Goal: Task Accomplishment & Management: Manage account settings

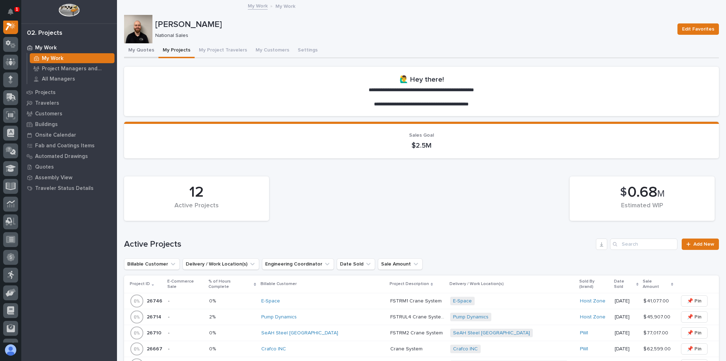
click at [143, 52] on button "My Quotes" at bounding box center [141, 50] width 34 height 15
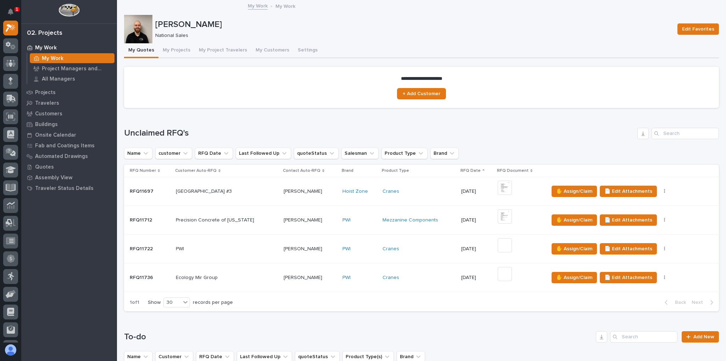
scroll to position [199, 0]
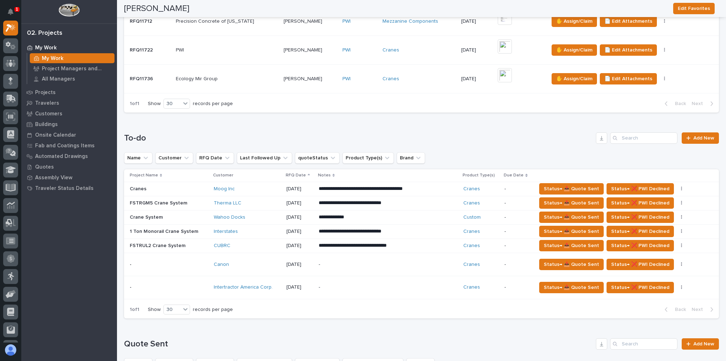
click at [363, 286] on p "-" at bounding box center [381, 287] width 124 height 6
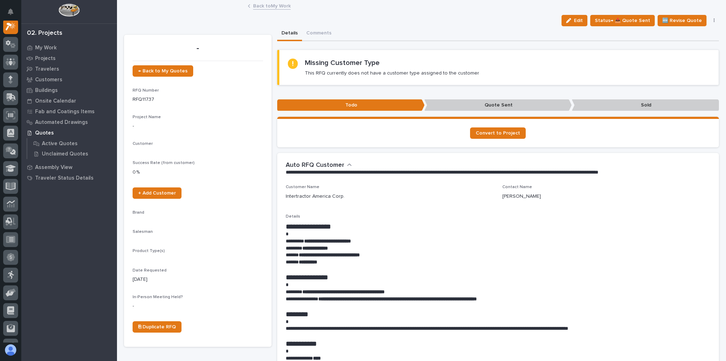
scroll to position [18, 0]
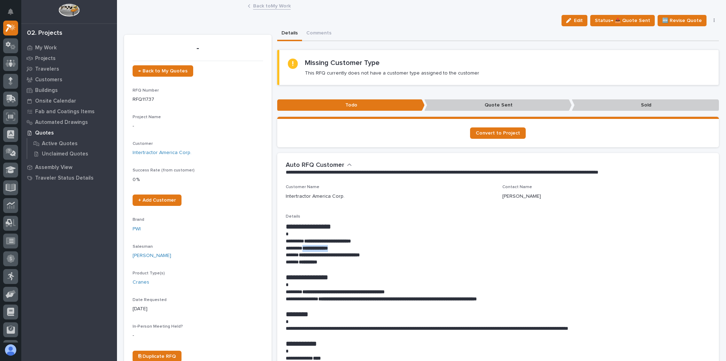
drag, startPoint x: 338, startPoint y: 248, endPoint x: 304, endPoint y: 249, distance: 34.4
click at [304, 249] on p "**********" at bounding box center [497, 248] width 422 height 7
copy strong "**********"
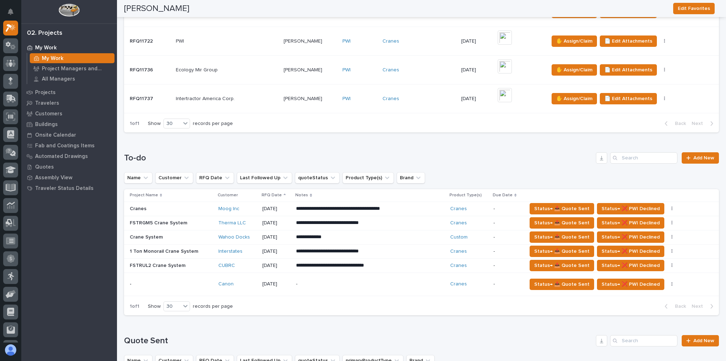
scroll to position [199, 0]
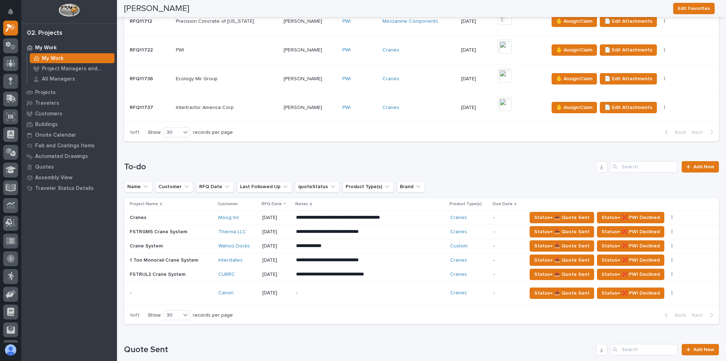
click at [227, 109] on p "Intertractor America Corp." at bounding box center [206, 106] width 60 height 7
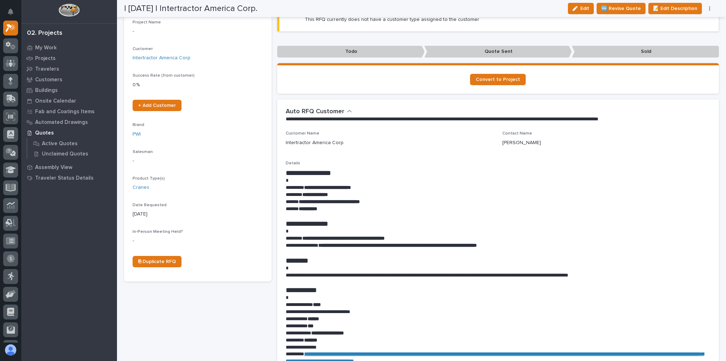
scroll to position [85, 0]
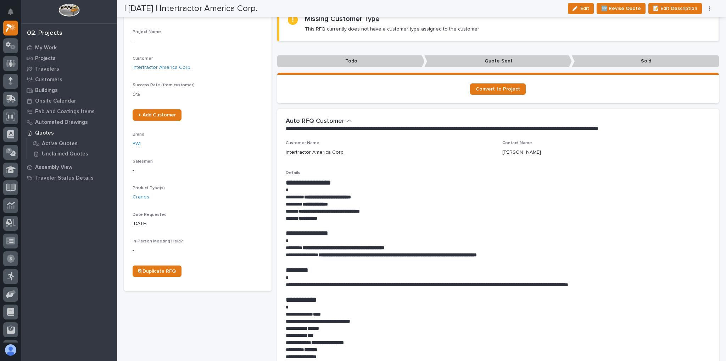
click at [713, 8] on button "button" at bounding box center [710, 8] width 10 height 5
click at [697, 29] on button "✋ Assign/Claim" at bounding box center [679, 33] width 63 height 11
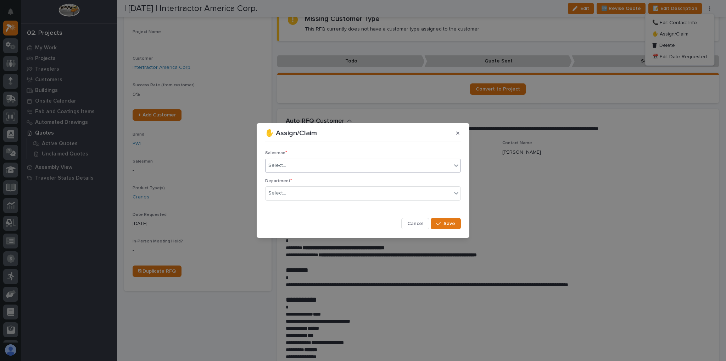
click at [342, 169] on div "Select..." at bounding box center [359, 166] width 186 height 12
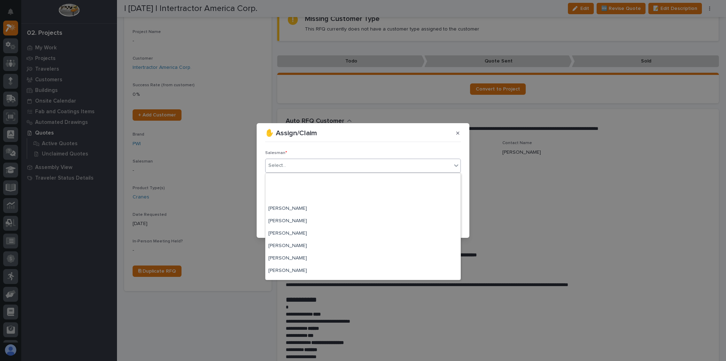
scroll to position [154, 0]
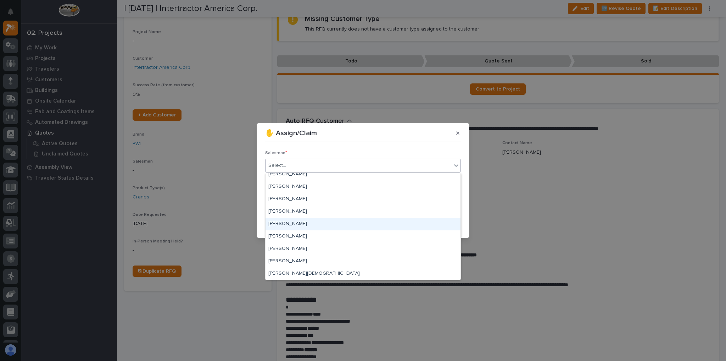
click at [324, 228] on div "[PERSON_NAME]" at bounding box center [363, 224] width 195 height 12
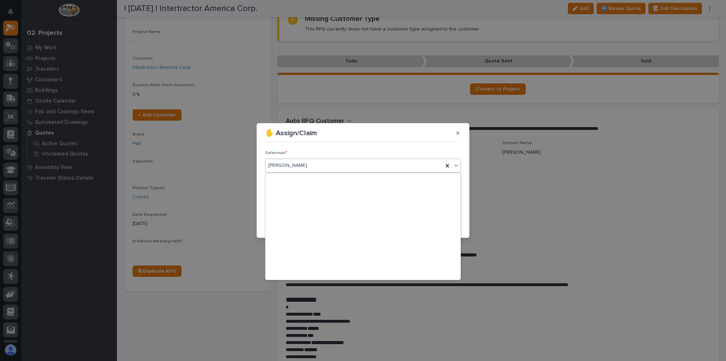
click at [308, 162] on div "[PERSON_NAME]" at bounding box center [355, 166] width 178 height 12
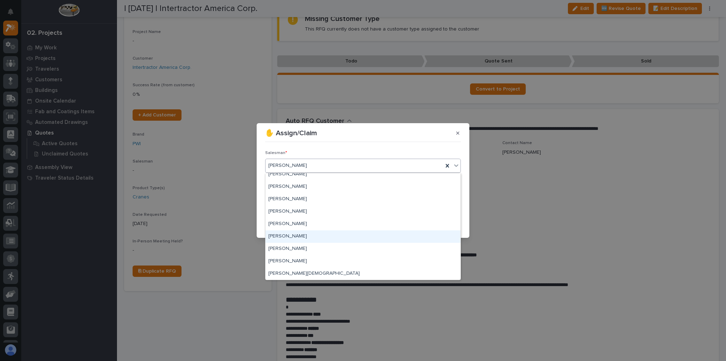
click at [299, 234] on div "[PERSON_NAME]" at bounding box center [363, 236] width 195 height 12
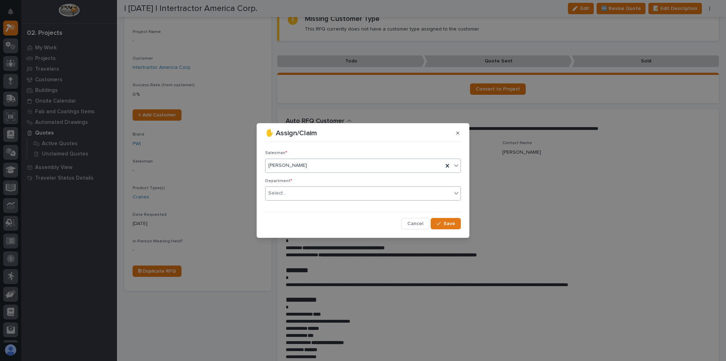
click at [302, 195] on div "Select..." at bounding box center [359, 193] width 186 height 12
click at [301, 204] on span "National Sales" at bounding box center [286, 206] width 36 height 8
click at [441, 223] on icon "button" at bounding box center [439, 223] width 4 height 3
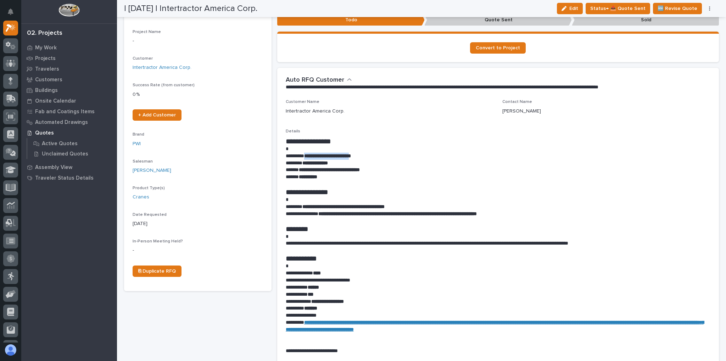
drag, startPoint x: 364, startPoint y: 153, endPoint x: 308, endPoint y: 158, distance: 55.5
click at [308, 158] on p "**********" at bounding box center [497, 156] width 422 height 7
copy strong "**********"
